Goal: Find specific page/section: Find specific page/section

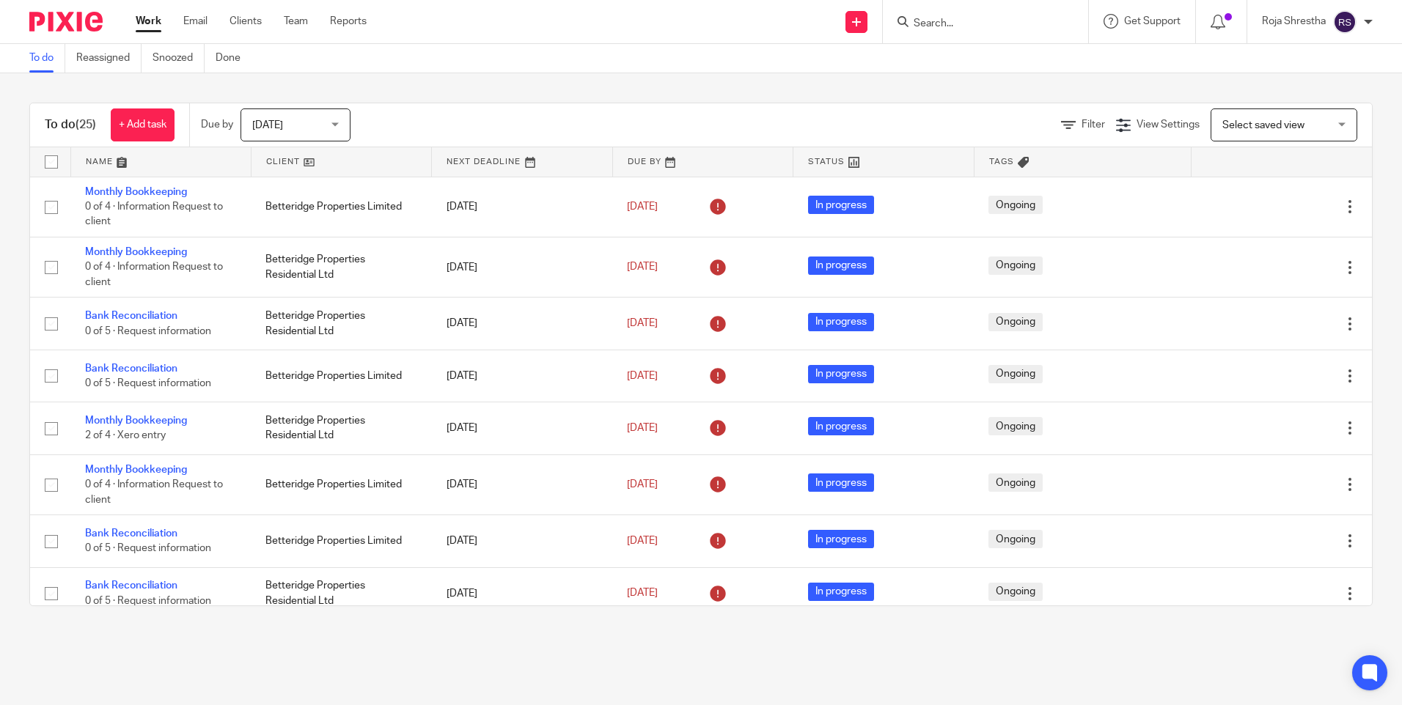
click at [1364, 24] on div at bounding box center [1368, 22] width 9 height 9
click at [1306, 100] on span "Logout" at bounding box center [1304, 102] width 33 height 10
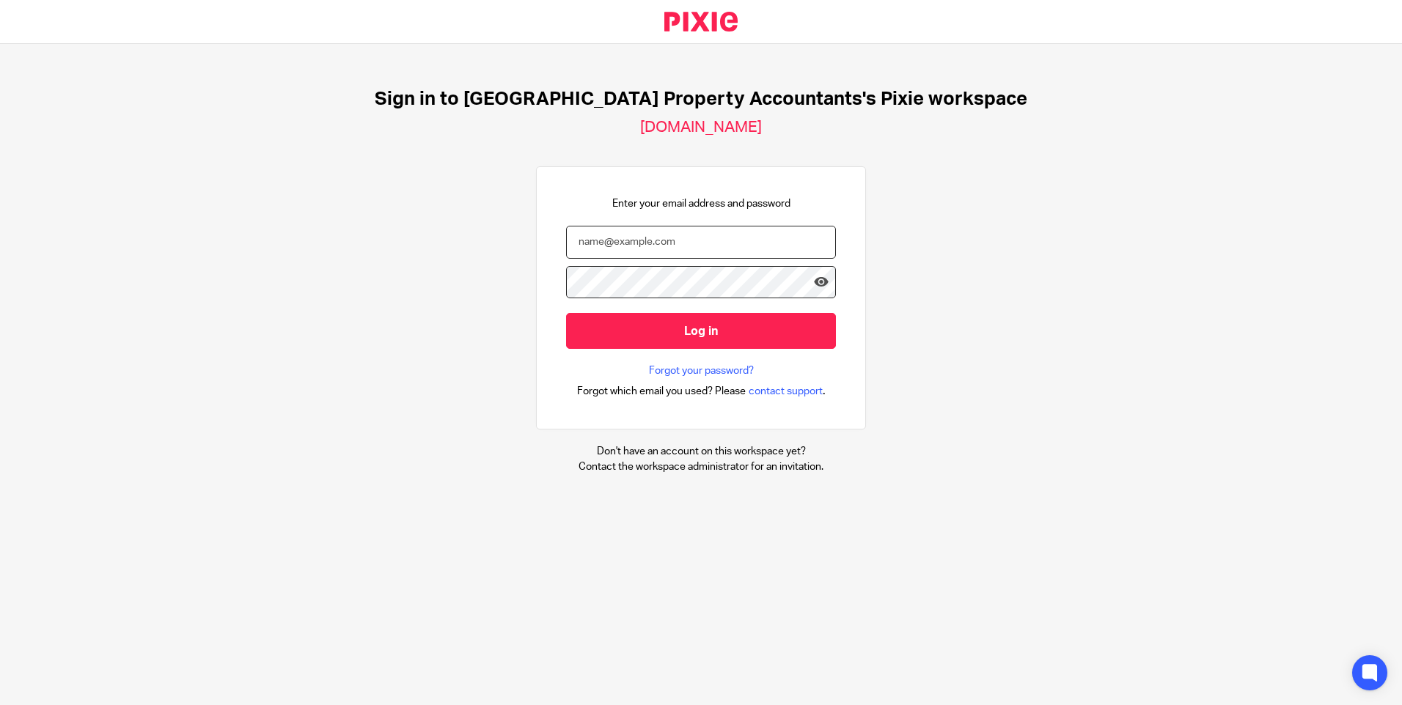
click at [691, 246] on input "email" at bounding box center [701, 242] width 270 height 33
type input "[EMAIL_ADDRESS][DOMAIN_NAME]"
click at [566, 313] on input "Log in" at bounding box center [701, 331] width 270 height 36
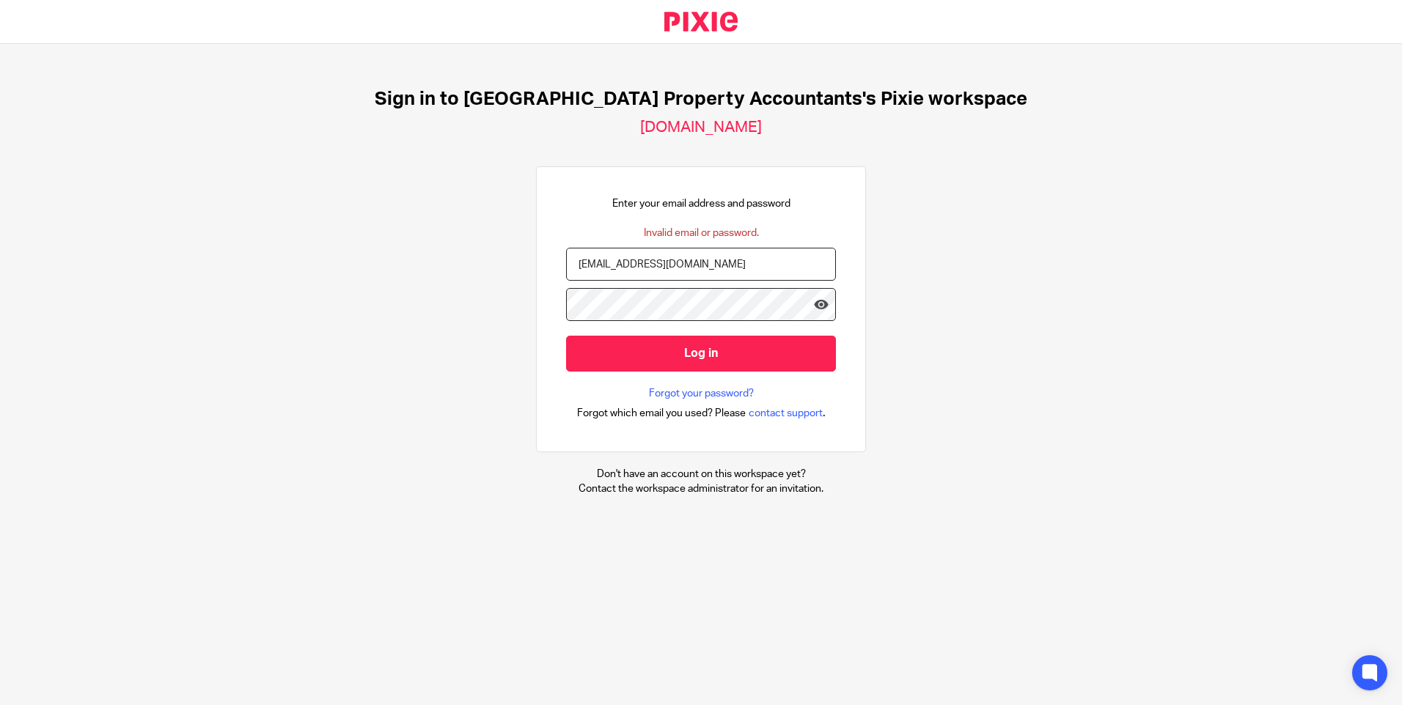
drag, startPoint x: 661, startPoint y: 262, endPoint x: 499, endPoint y: 235, distance: 164.3
click at [499, 235] on div "Sign in to UK Property Accountants's Pixie workspace ukpa.usepixie.net Enter yo…" at bounding box center [701, 292] width 1402 height 496
type input "Roja Shrestha"
click at [814, 301] on icon at bounding box center [821, 304] width 15 height 15
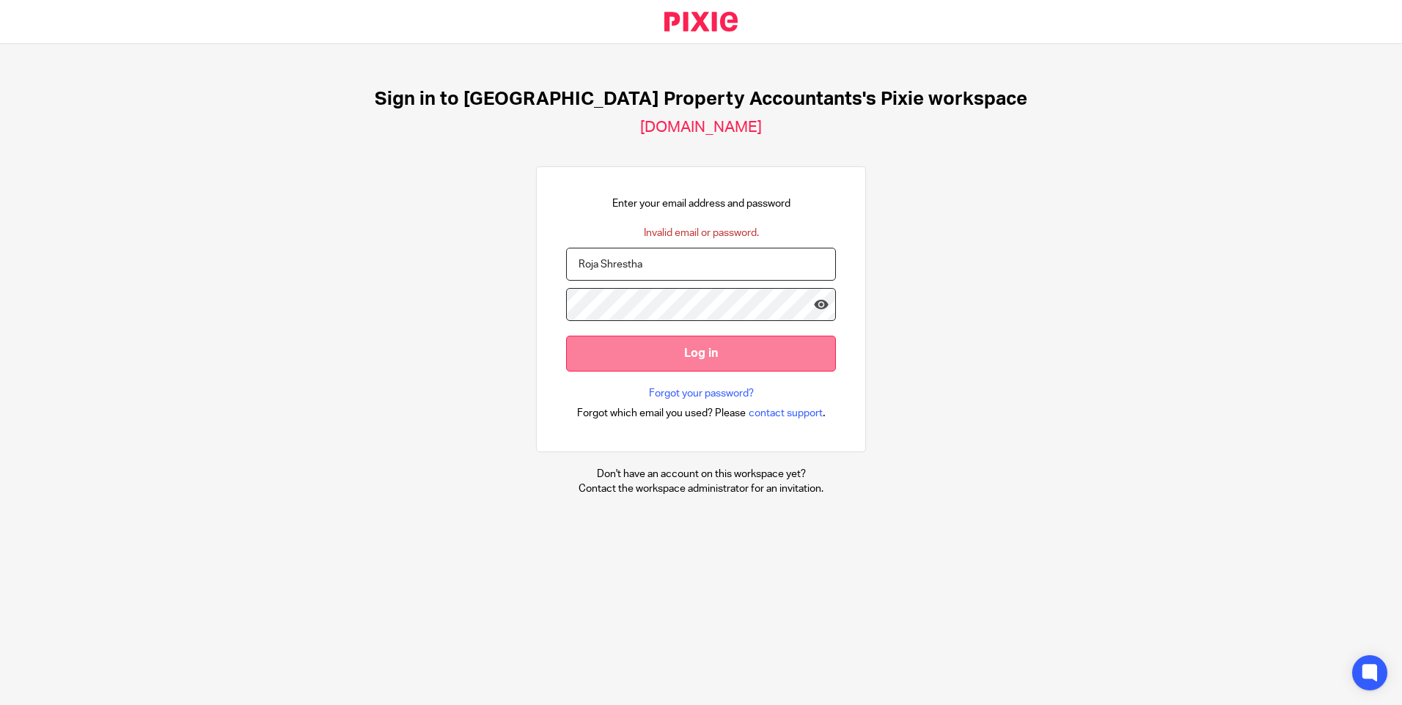
click at [753, 357] on input "Log in" at bounding box center [701, 354] width 270 height 36
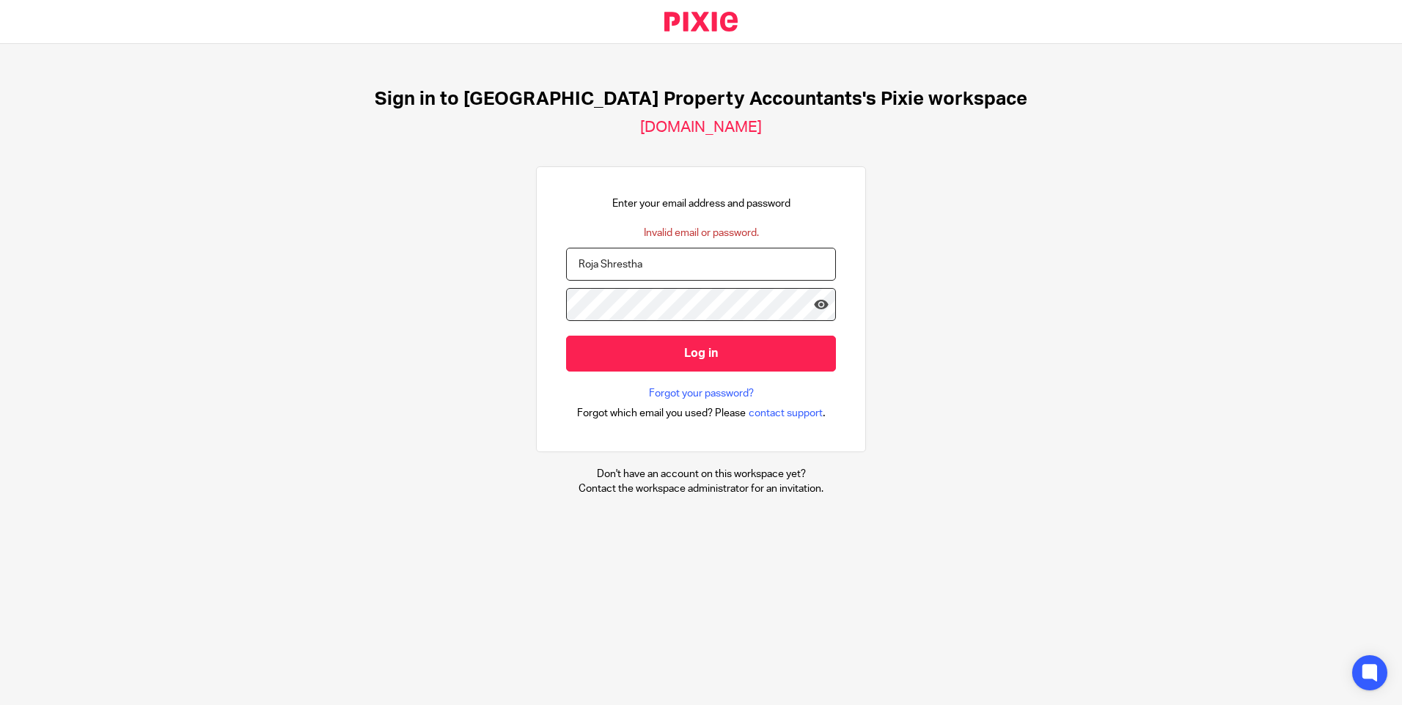
click at [654, 262] on input "Roja Shrestha" at bounding box center [701, 264] width 270 height 33
drag, startPoint x: 654, startPoint y: 263, endPoint x: 485, endPoint y: 247, distance: 170.1
click at [485, 247] on div "Sign in to UK Property Accountants's Pixie workspace ukpa.usepixie.net Enter yo…" at bounding box center [701, 292] width 1402 height 496
type input "roja@ukpa.co.uk"
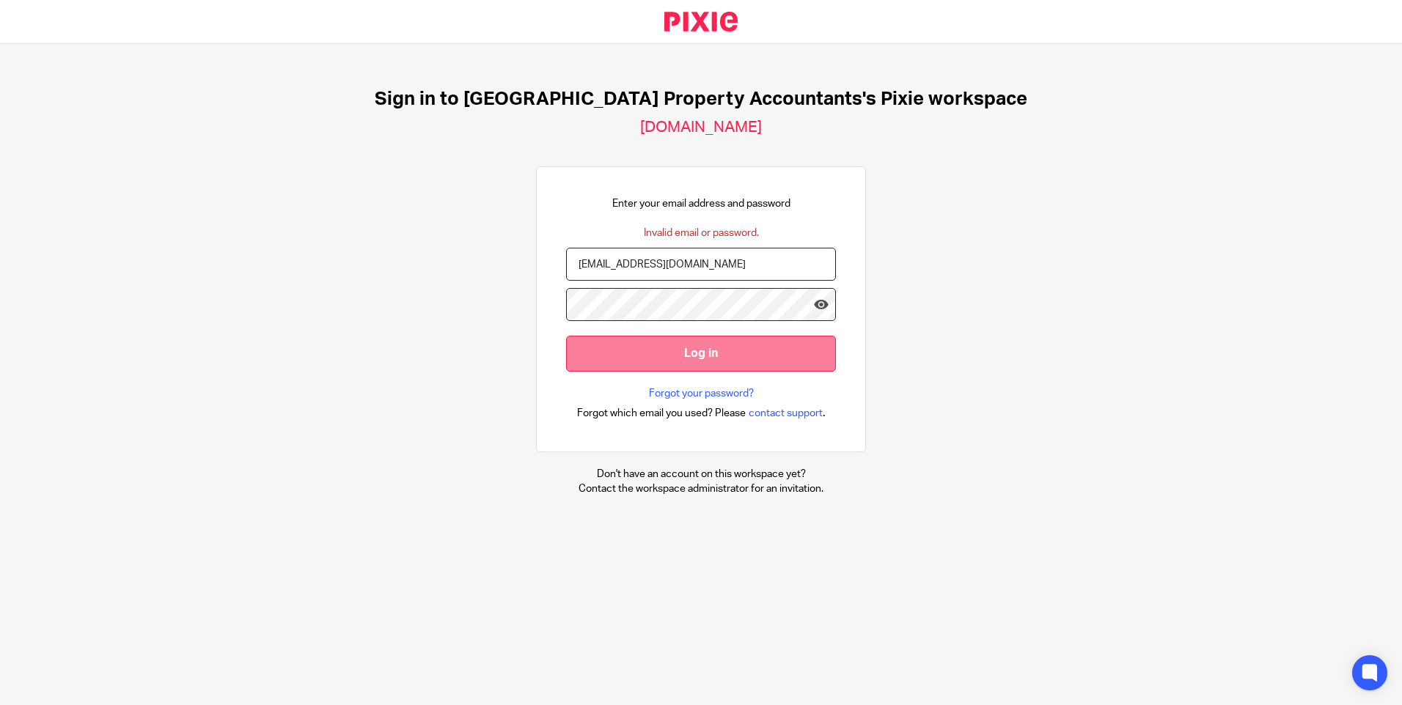
click at [607, 350] on input "Log in" at bounding box center [701, 354] width 270 height 36
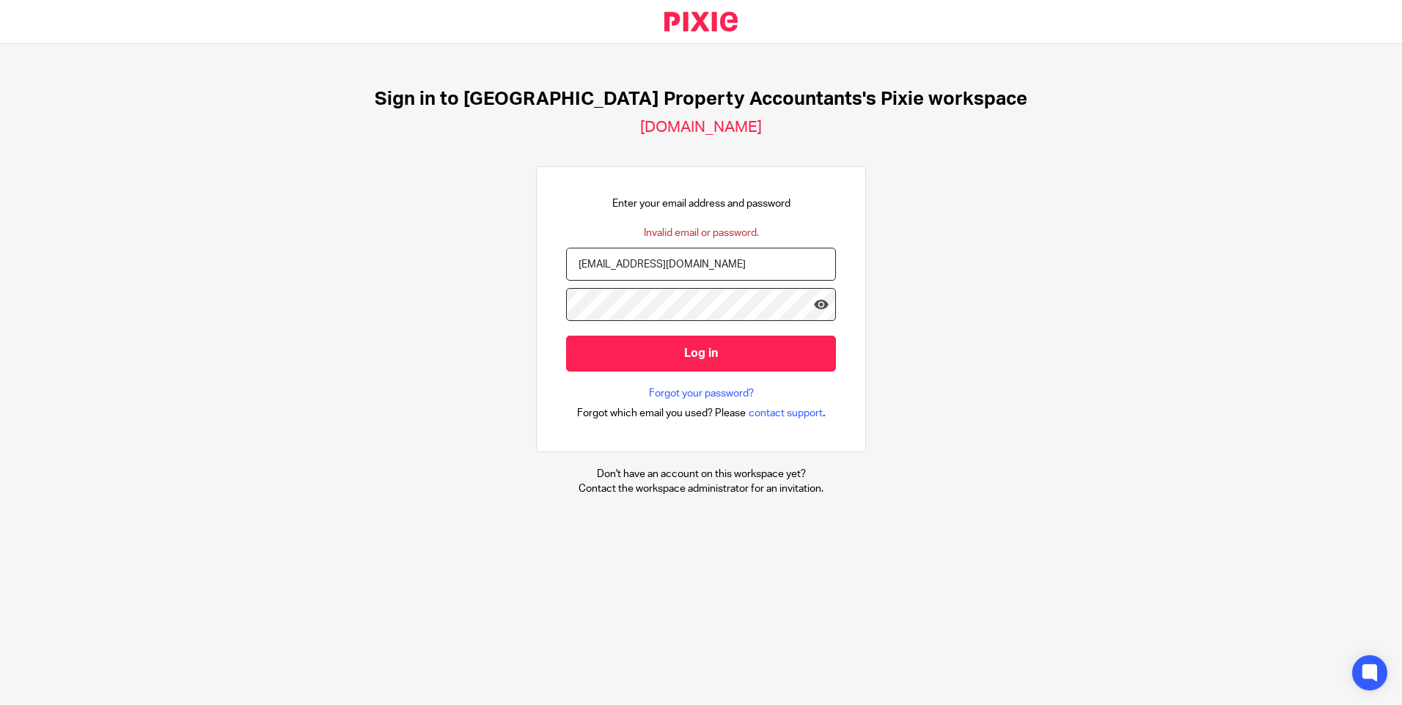
click at [0, 705] on div at bounding box center [0, 705] width 0 height 0
click at [815, 303] on icon at bounding box center [821, 304] width 15 height 15
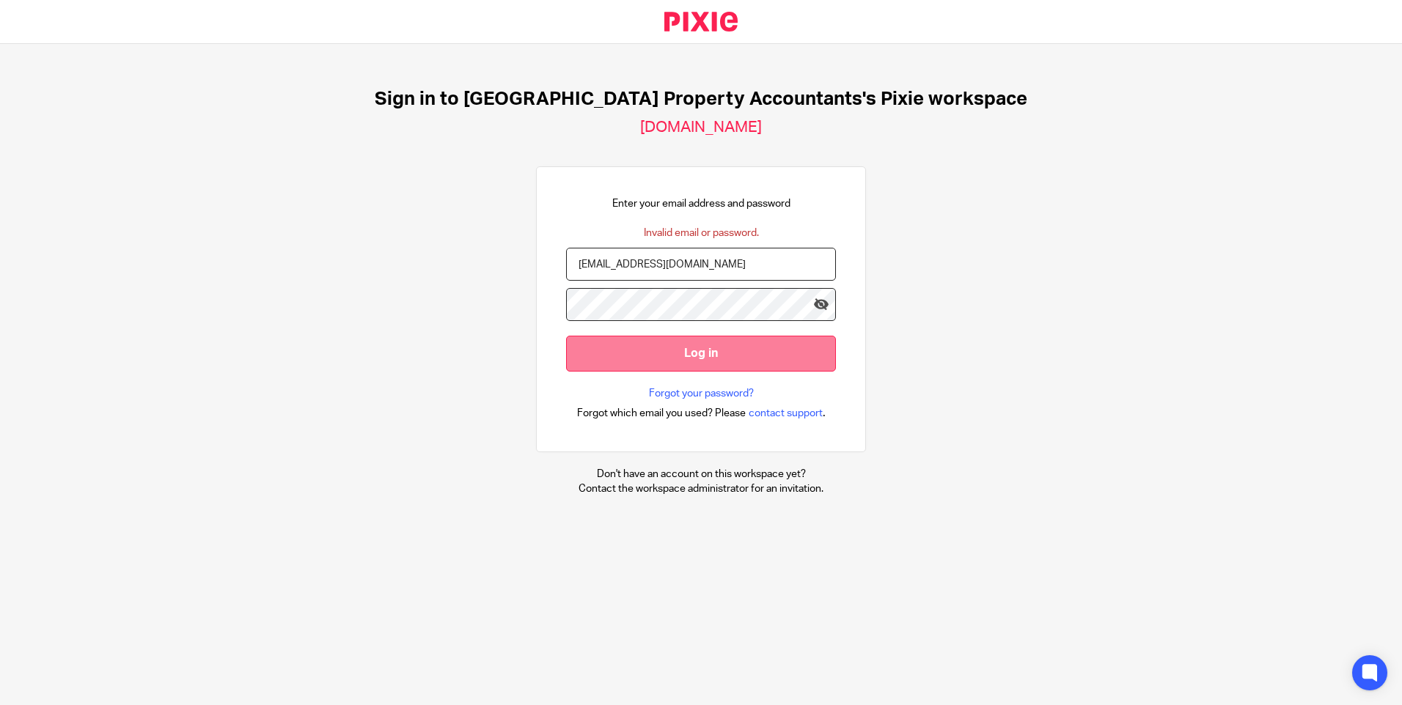
click at [721, 353] on input "Log in" at bounding box center [701, 354] width 270 height 36
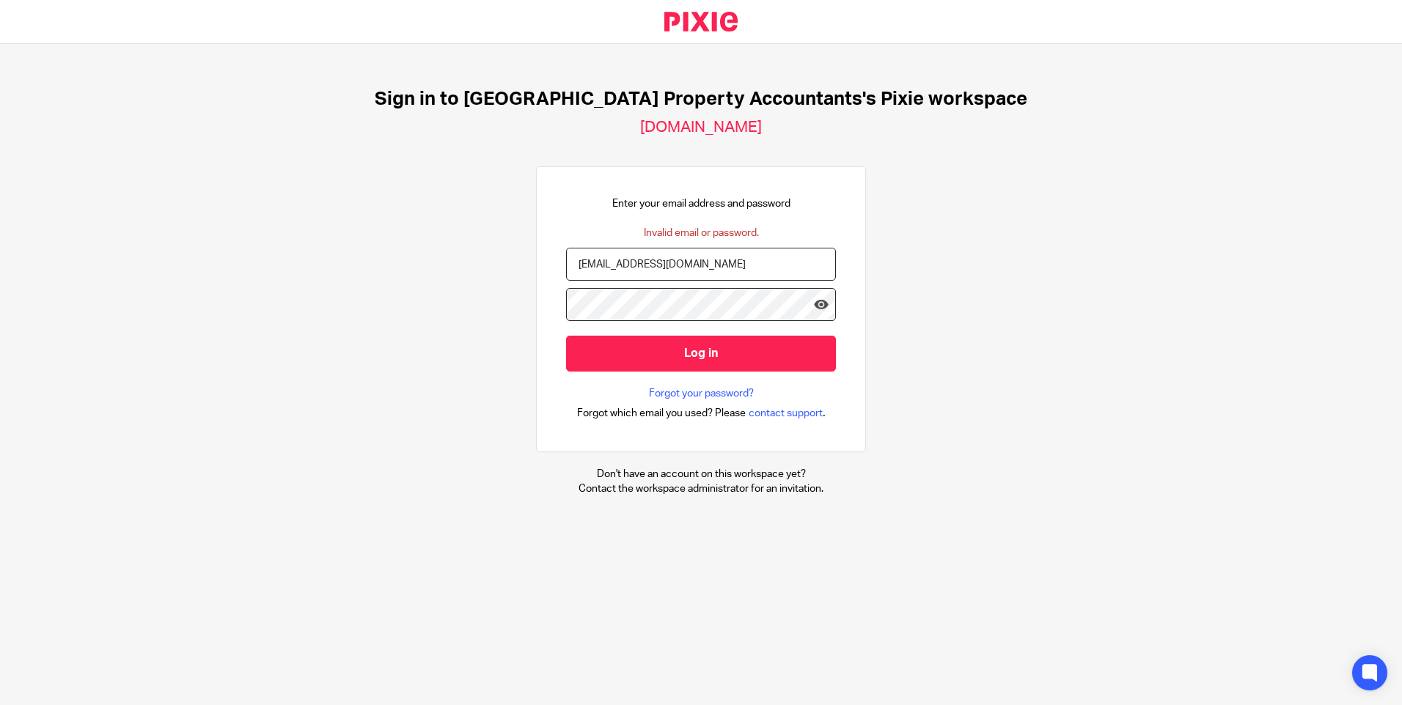
click at [1091, 245] on div "Sign in to UK Property Accountants's Pixie workspace ukpa.usepixie.net Enter yo…" at bounding box center [701, 292] width 1402 height 496
click at [688, 389] on link "Forgot your password?" at bounding box center [701, 393] width 105 height 15
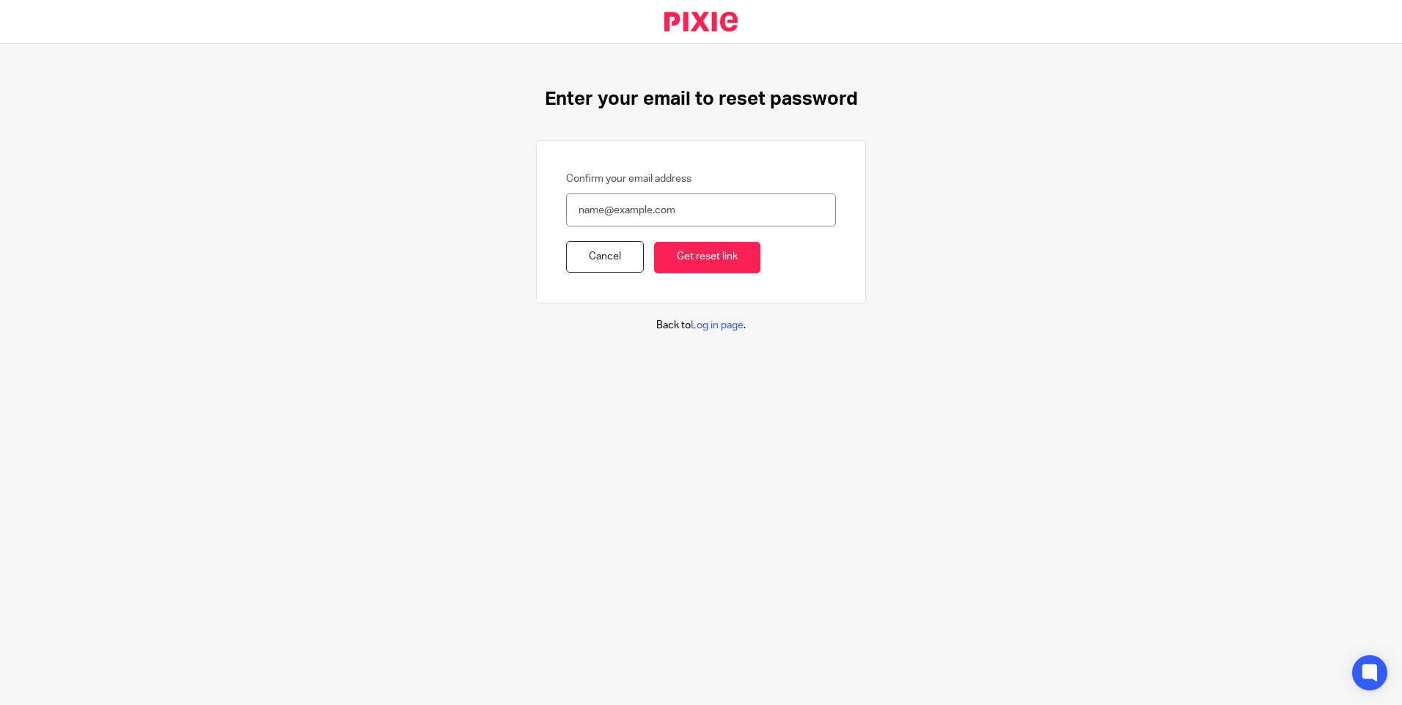
click at [610, 209] on input "Confirm your email address" at bounding box center [701, 210] width 270 height 33
click at [0, 705] on div at bounding box center [0, 705] width 0 height 0
type input "[EMAIL_ADDRESS][DOMAIN_NAME]"
click at [681, 258] on input "Get reset link" at bounding box center [707, 258] width 106 height 32
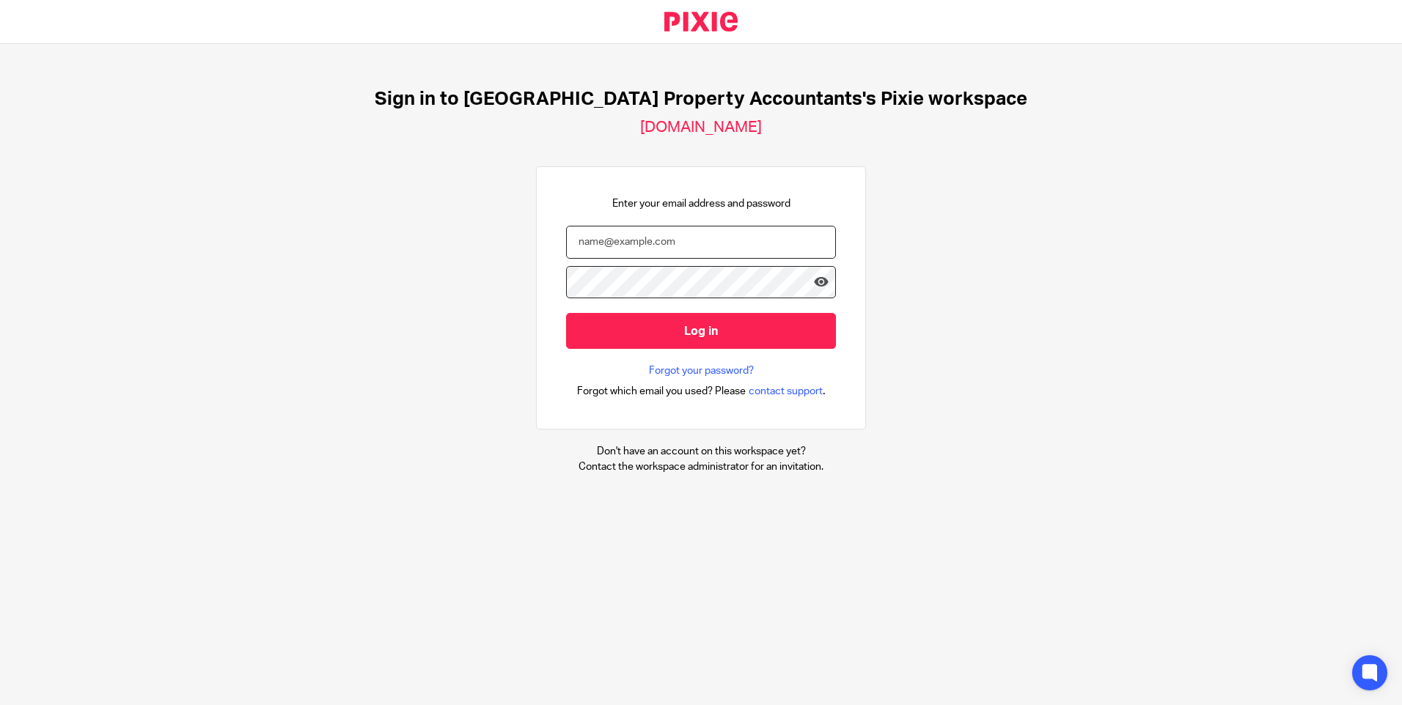
click at [702, 245] on input "email" at bounding box center [701, 242] width 270 height 33
type input "roja@ukpa.co.uk"
click at [0, 705] on div at bounding box center [0, 705] width 0 height 0
click at [814, 280] on icon at bounding box center [821, 282] width 15 height 15
click at [741, 330] on input "Log in" at bounding box center [701, 331] width 270 height 36
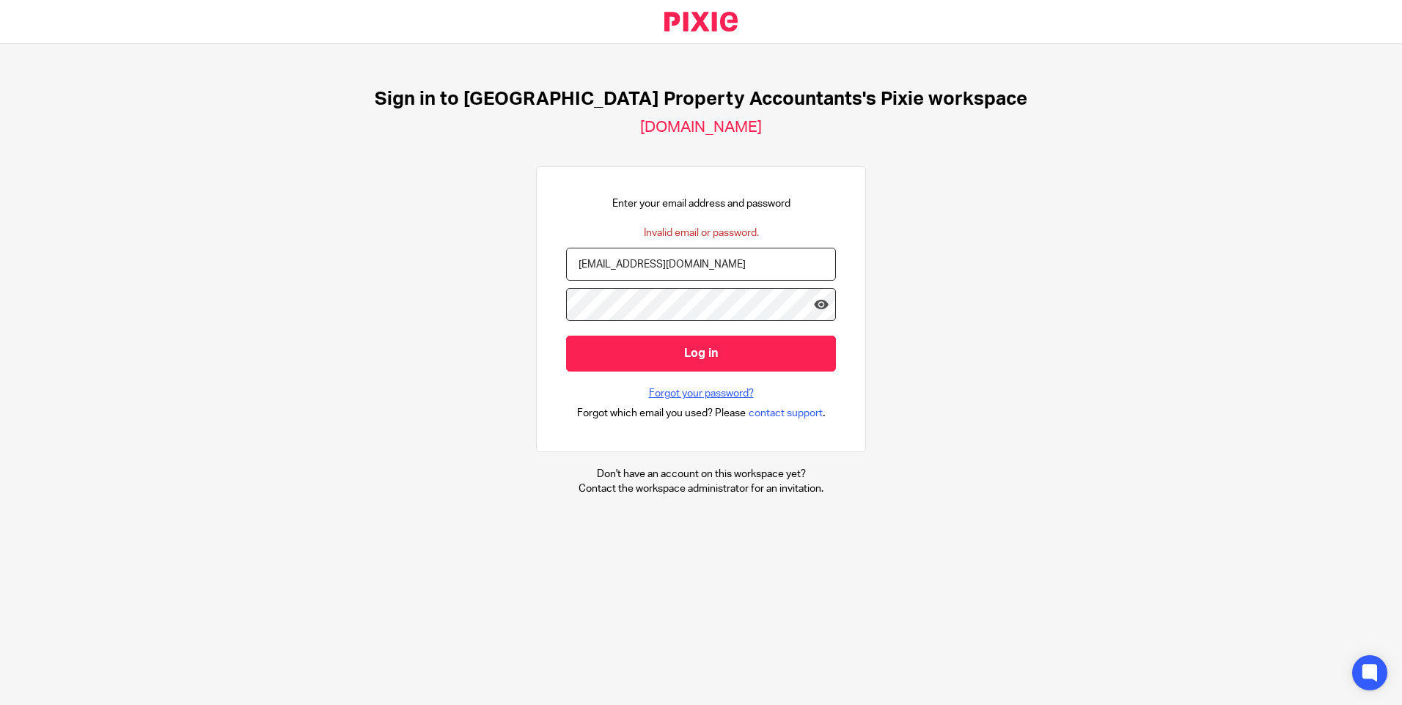
drag, startPoint x: 719, startPoint y: 388, endPoint x: 742, endPoint y: 381, distance: 23.9
click at [719, 389] on link "Forgot your password?" at bounding box center [701, 393] width 105 height 15
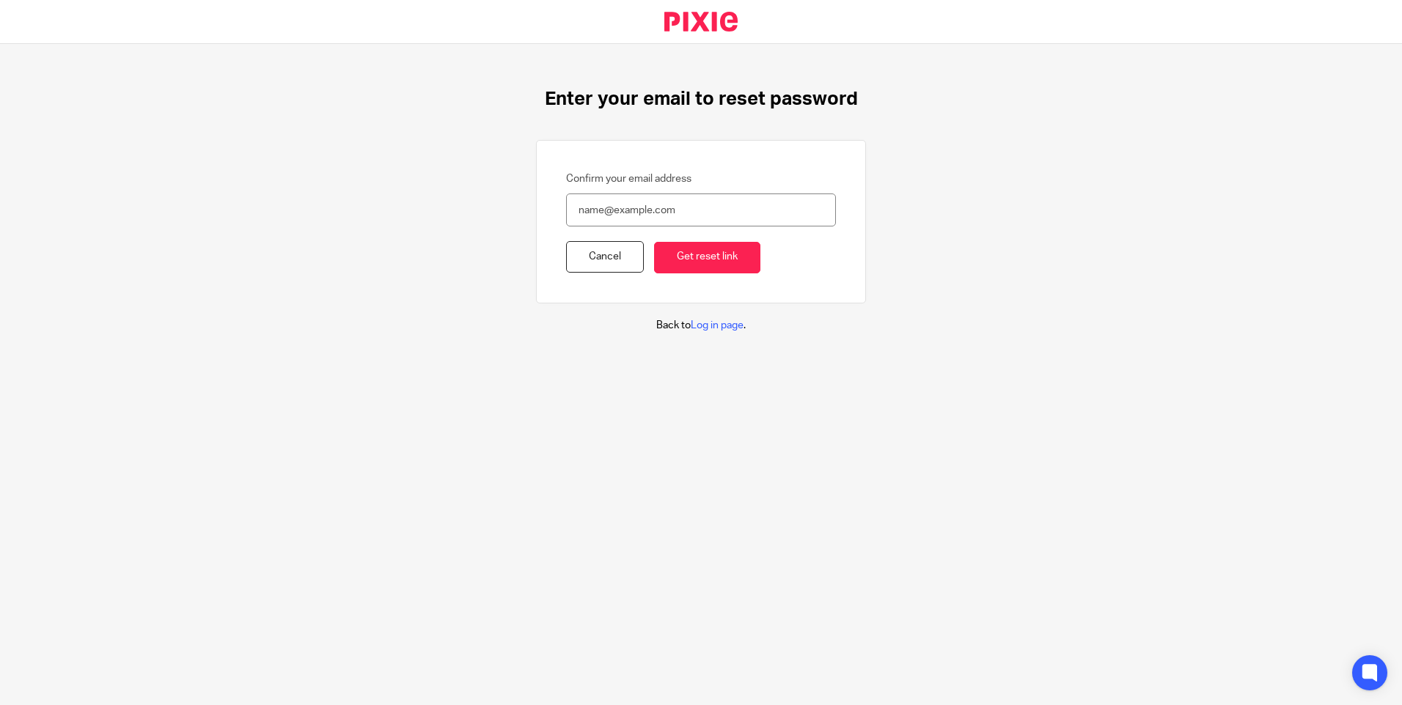
click at [668, 211] on input "Confirm your email address" at bounding box center [701, 210] width 270 height 33
type input "roja@ukpa"
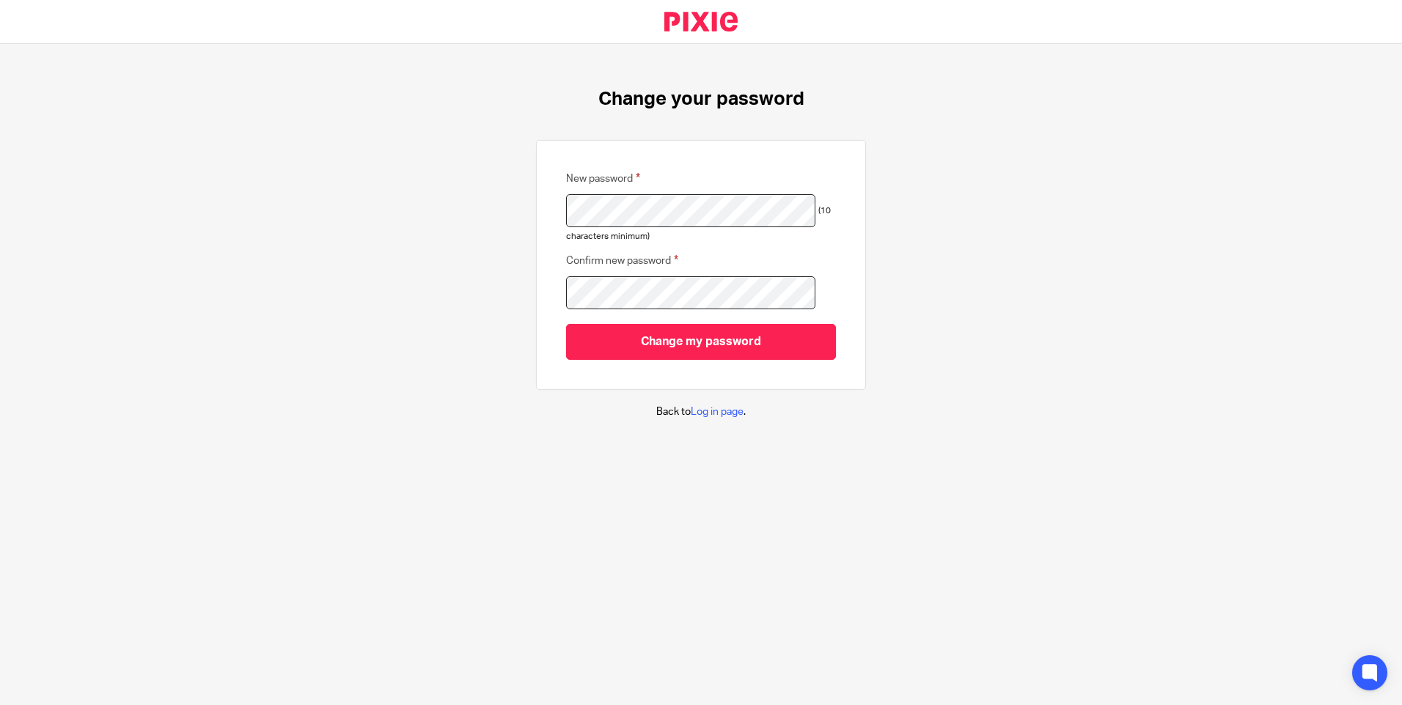
click at [663, 561] on main "Change your password New password (10 characters minimum) Confirm new password …" at bounding box center [701, 352] width 1402 height 705
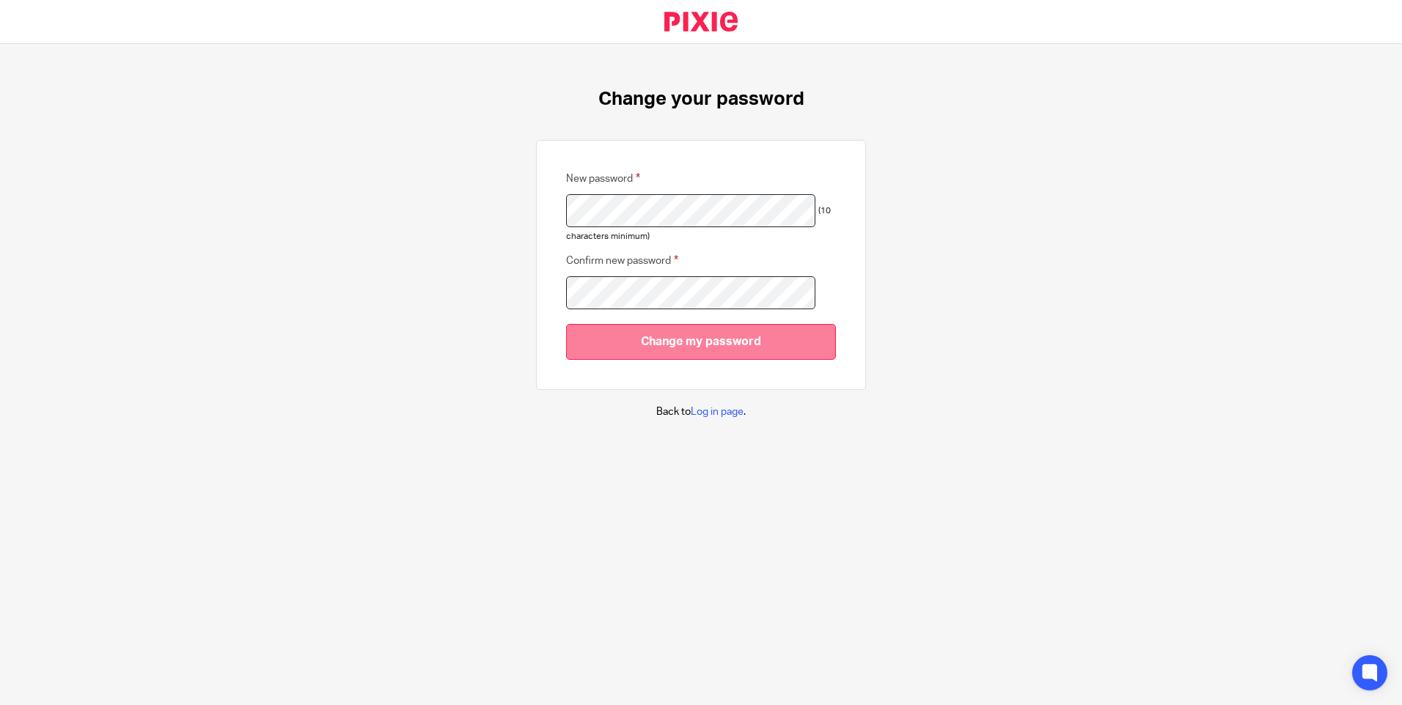
click at [688, 354] on input "Change my password" at bounding box center [701, 342] width 270 height 36
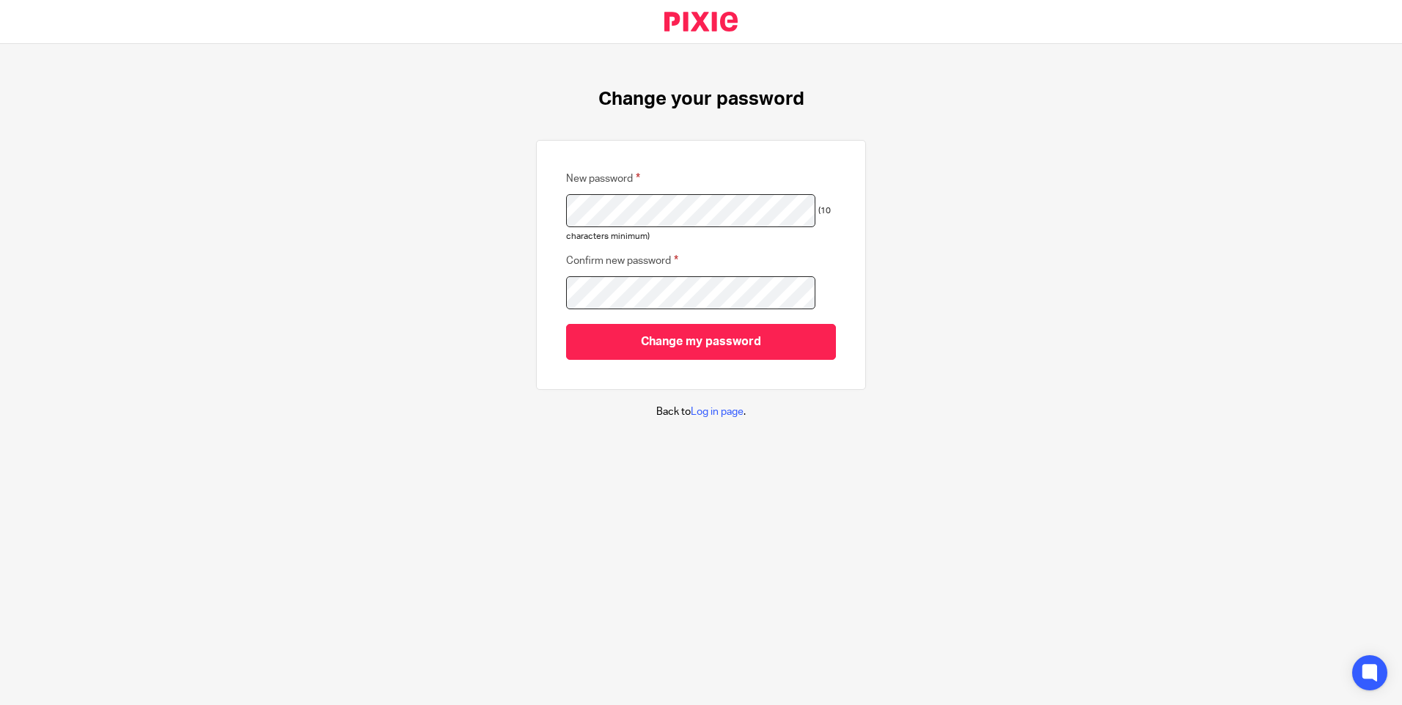
click at [439, 275] on div "Change your password New password (10 characters minimum) Confirm new password …" at bounding box center [701, 253] width 1402 height 419
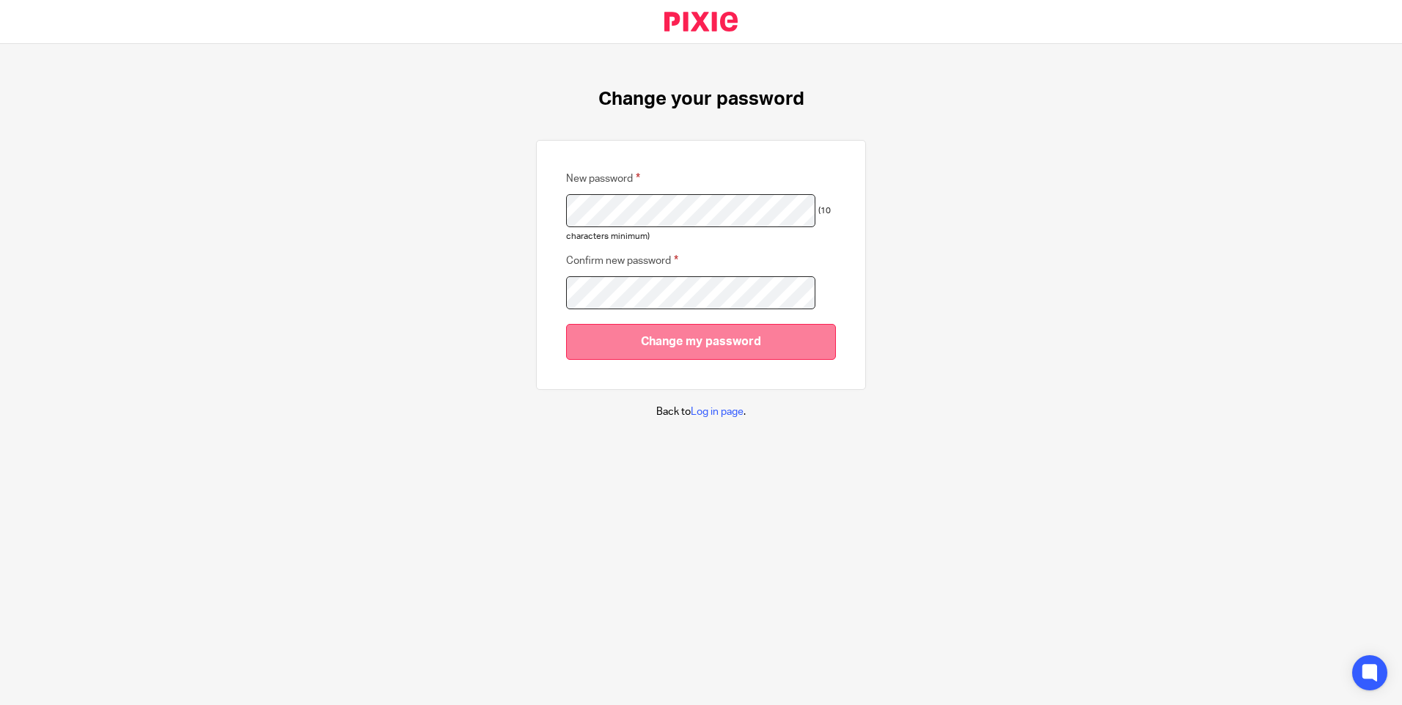
click at [643, 345] on input "Change my password" at bounding box center [701, 342] width 270 height 36
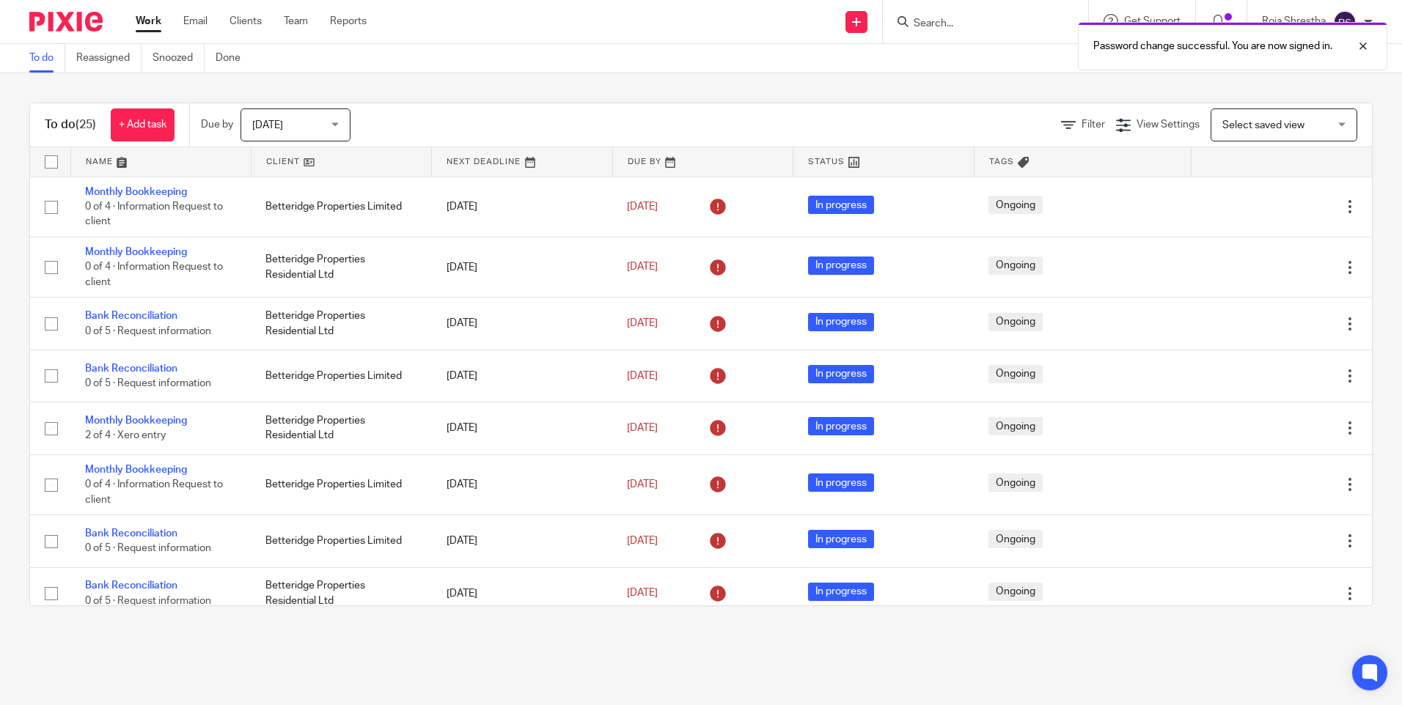
click at [0, 705] on div at bounding box center [0, 705] width 0 height 0
click at [1362, 22] on div "Roja Shrestha" at bounding box center [1317, 21] width 111 height 23
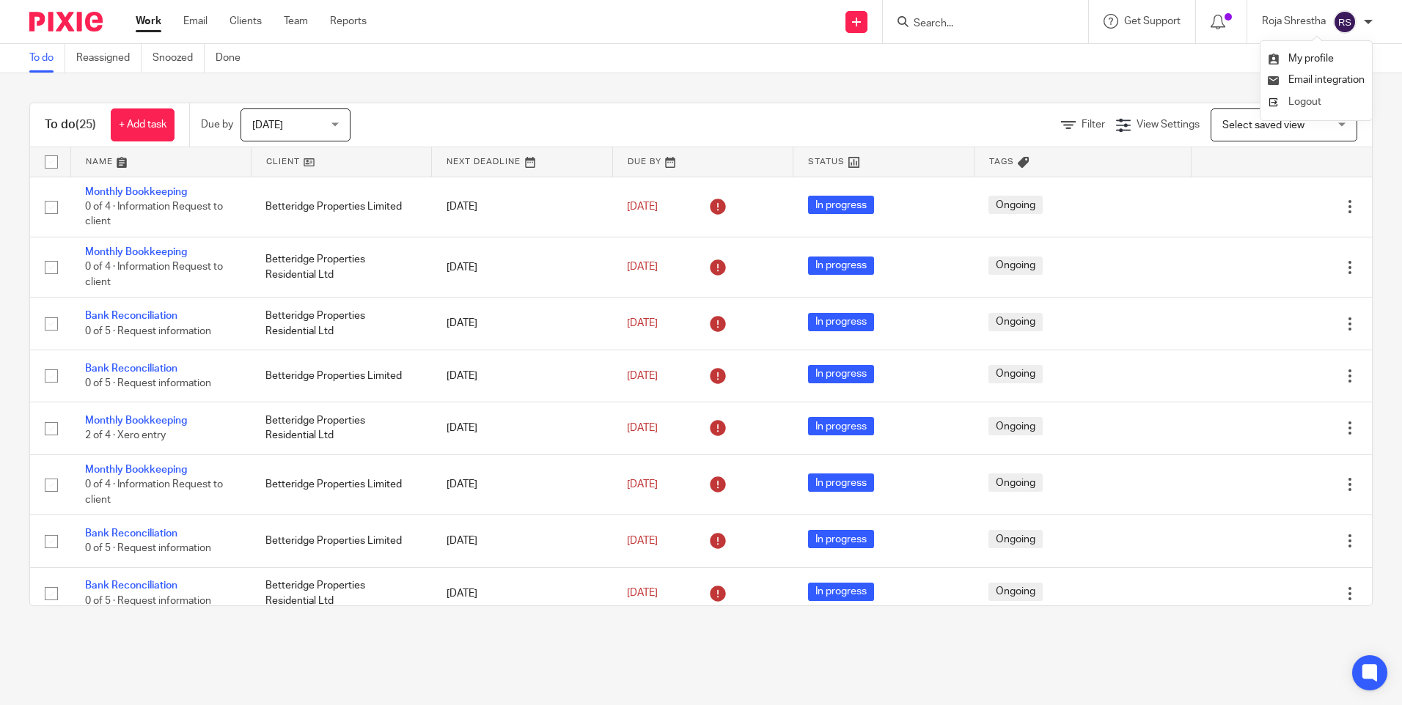
click at [1323, 100] on li "Logout" at bounding box center [1316, 102] width 97 height 21
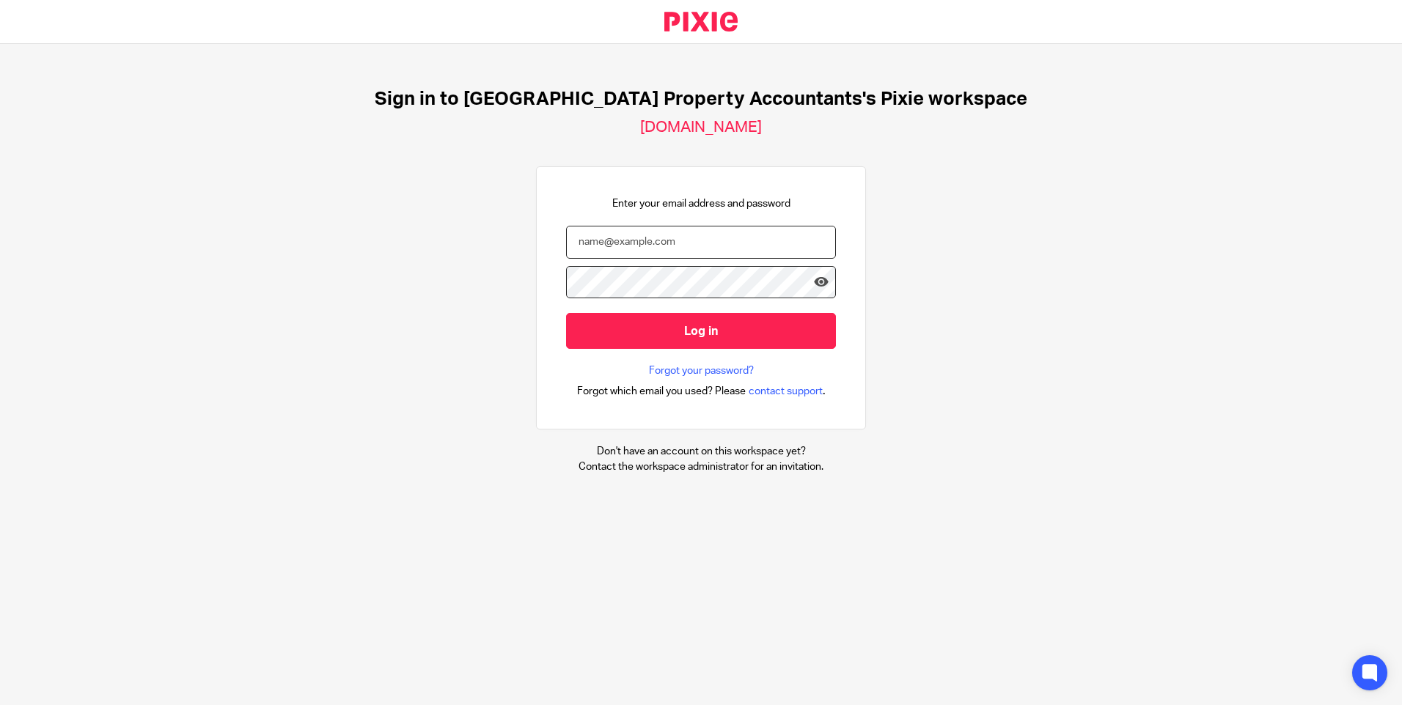
click at [696, 243] on input "email" at bounding box center [701, 242] width 270 height 33
type input "[EMAIL_ADDRESS][DOMAIN_NAME]"
click at [618, 319] on input "Log in" at bounding box center [701, 331] width 270 height 36
click at [0, 705] on div at bounding box center [0, 705] width 0 height 0
click at [709, 332] on input "Log in" at bounding box center [701, 331] width 270 height 36
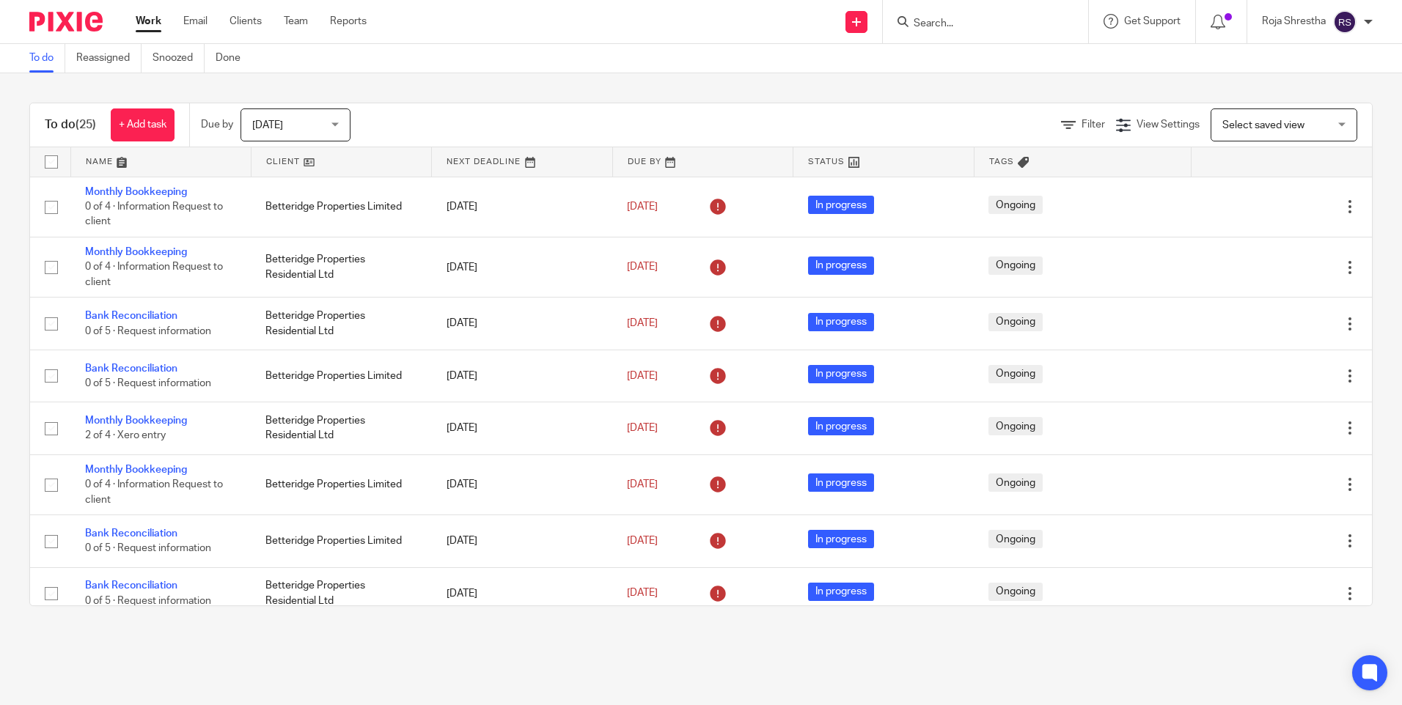
click at [993, 23] on input "Search" at bounding box center [978, 24] width 132 height 13
click at [1036, 29] on input "Search" at bounding box center [978, 24] width 132 height 13
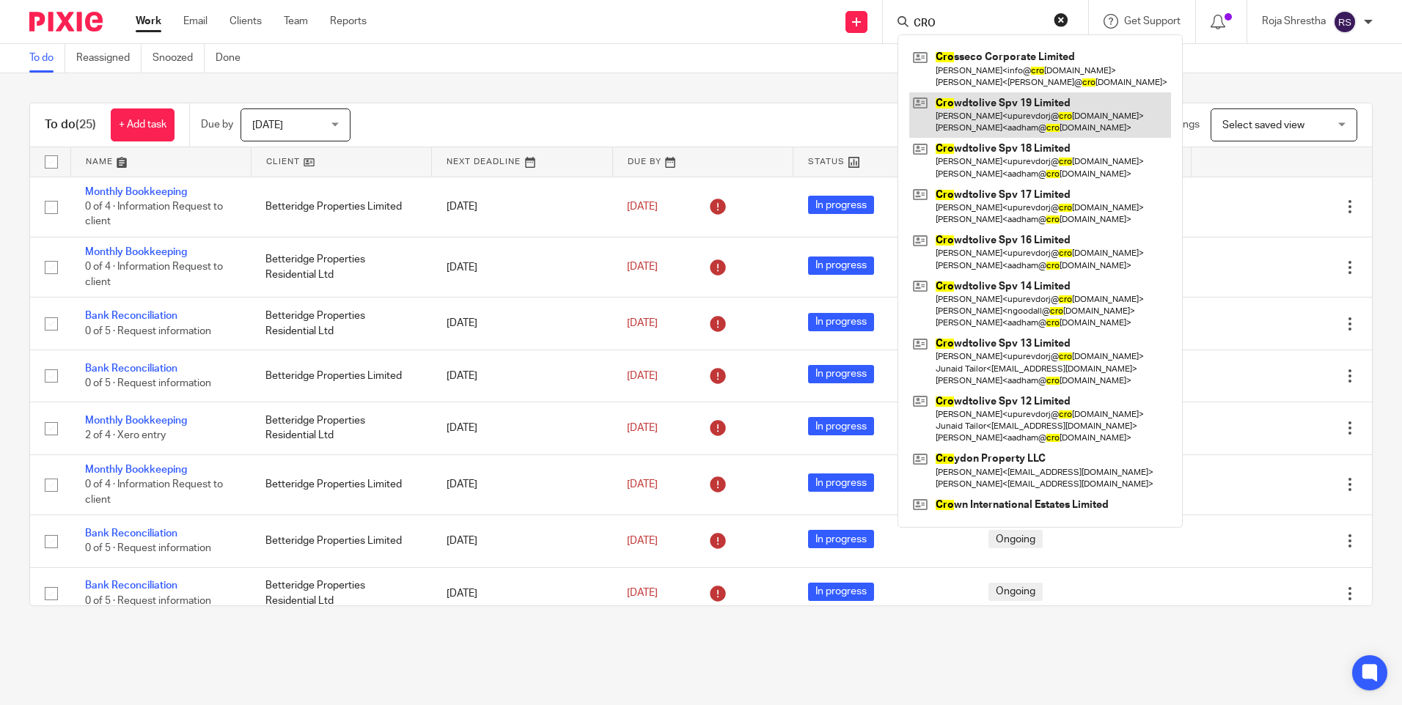
type input "CRO"
click at [1024, 110] on link at bounding box center [1040, 114] width 262 height 45
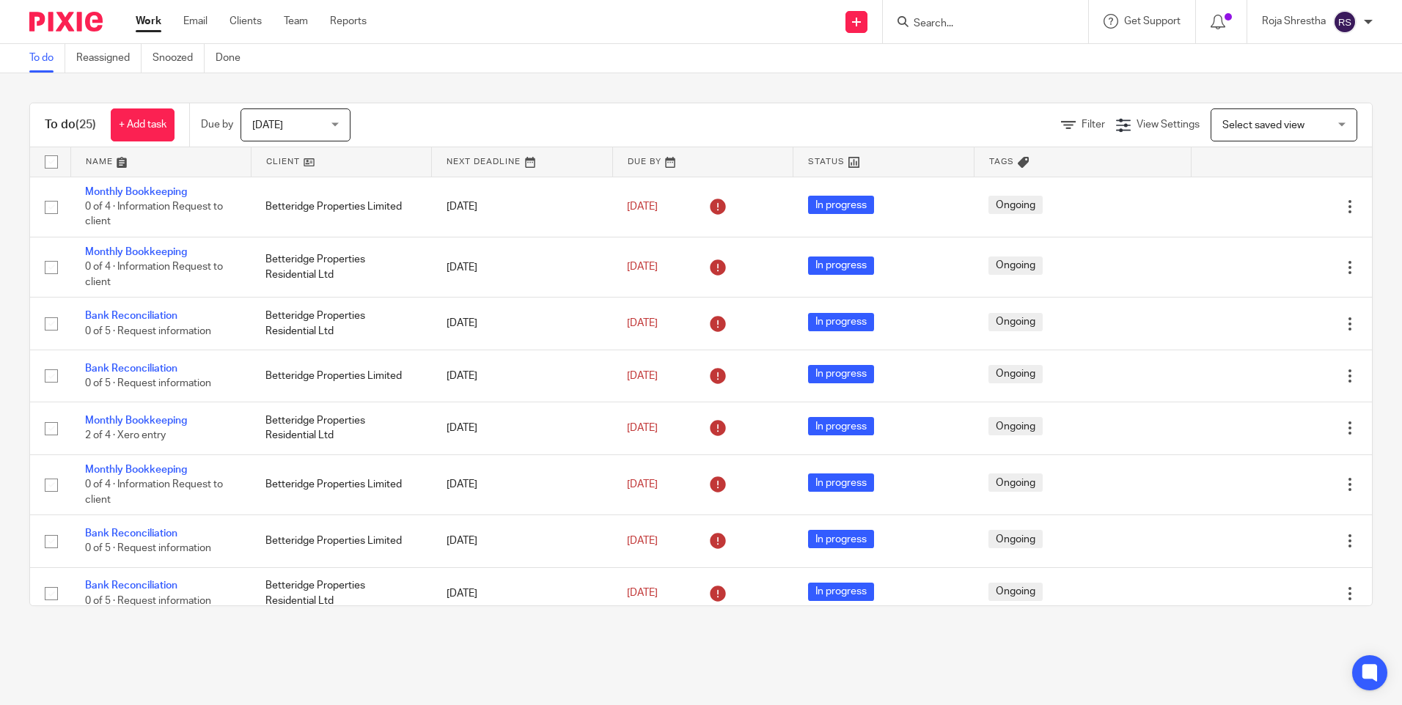
click at [973, 18] on input "Search" at bounding box center [978, 24] width 132 height 13
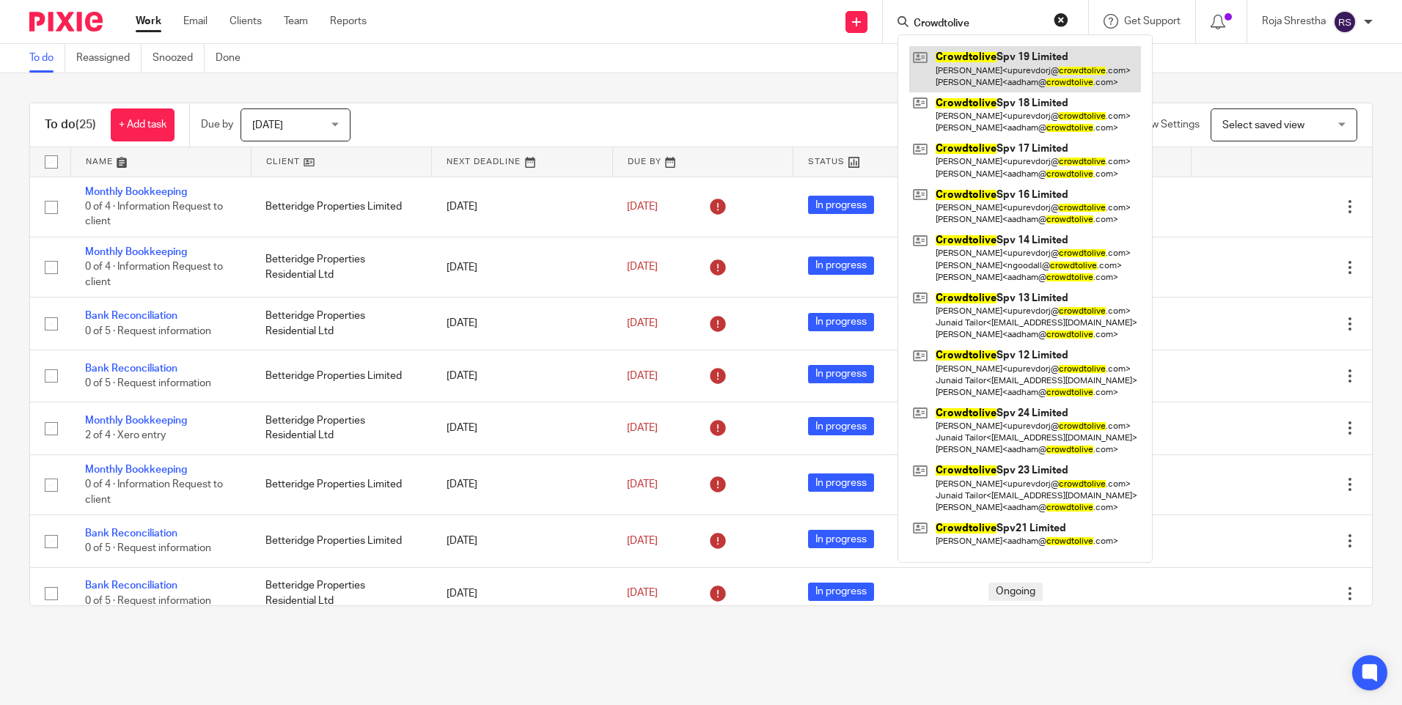
type input "Crowdtolive"
drag, startPoint x: 986, startPoint y: 19, endPoint x: 744, endPoint y: -8, distance: 243.5
click at [744, 0] on html "Work Email Clients Team Reports Work Email Clients Team Reports Settings Send n…" at bounding box center [701, 352] width 1402 height 705
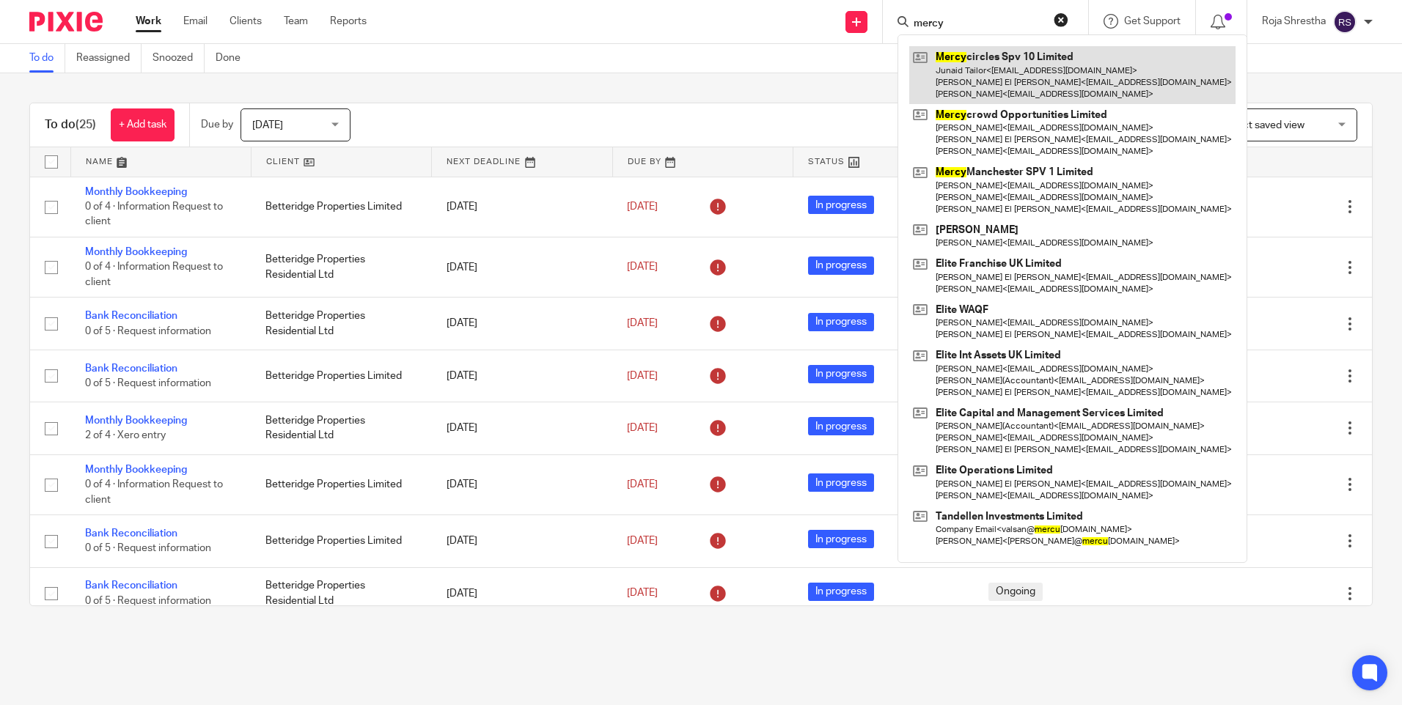
type input "mercy"
